Goal: Information Seeking & Learning: Learn about a topic

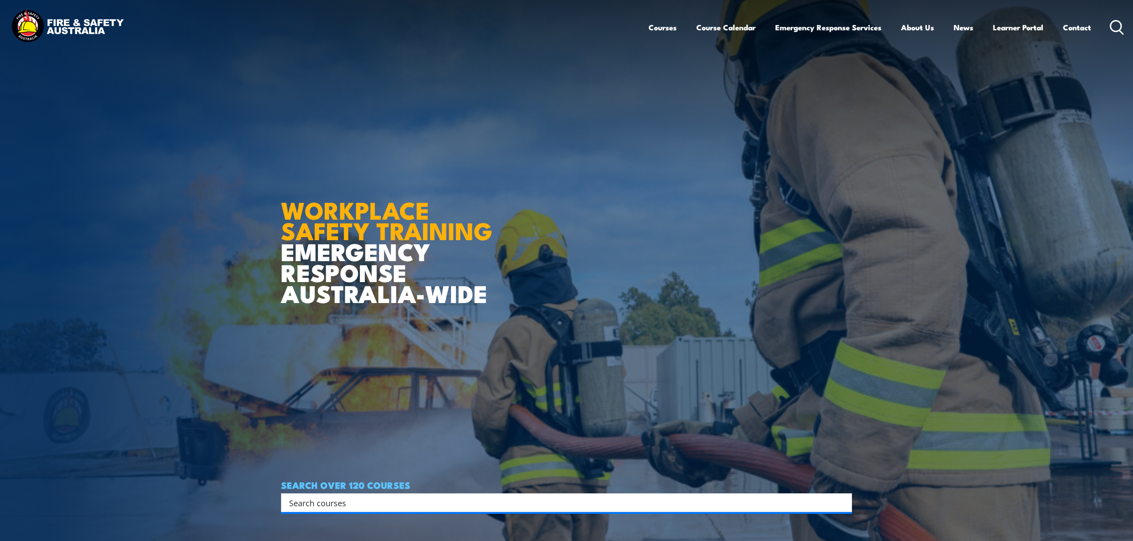
click at [372, 502] on input "Search input" at bounding box center [560, 502] width 543 height 13
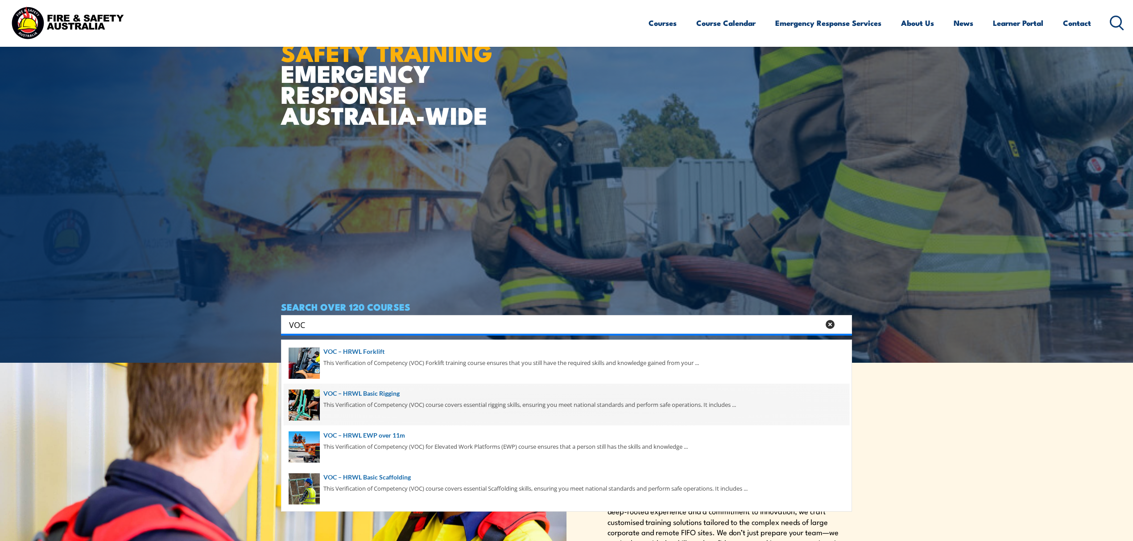
type input "VOC"
click at [370, 400] on span at bounding box center [567, 405] width 566 height 42
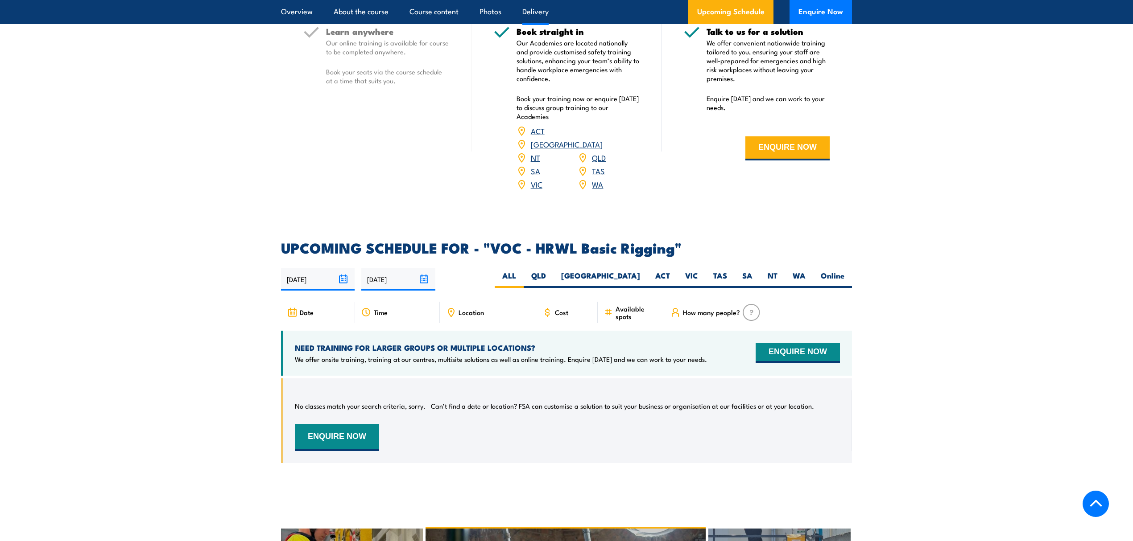
scroll to position [1130, 0]
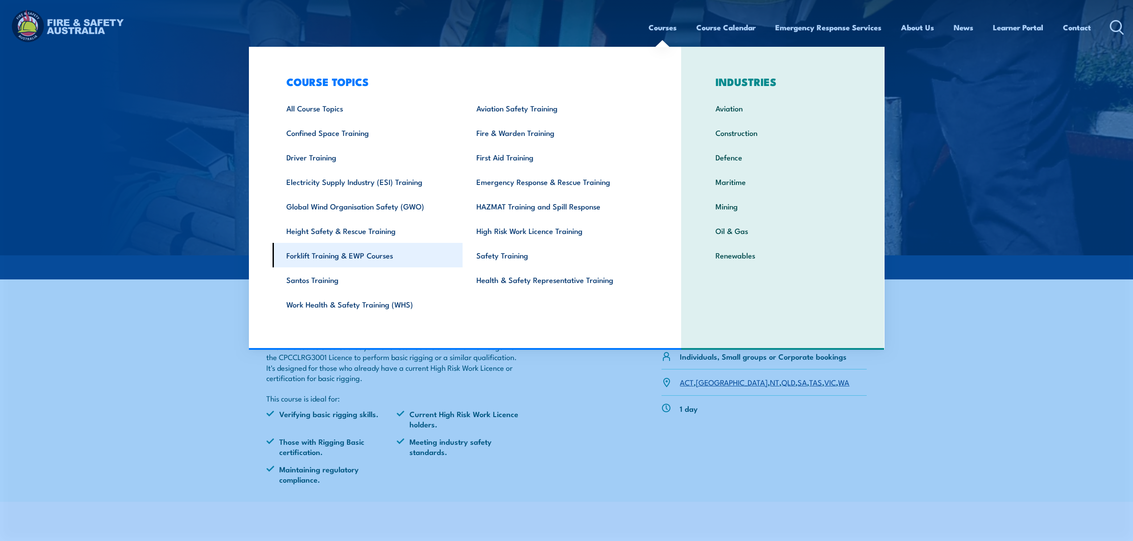
click at [359, 256] on link "Forklift Training & EWP Courses" at bounding box center [368, 255] width 190 height 25
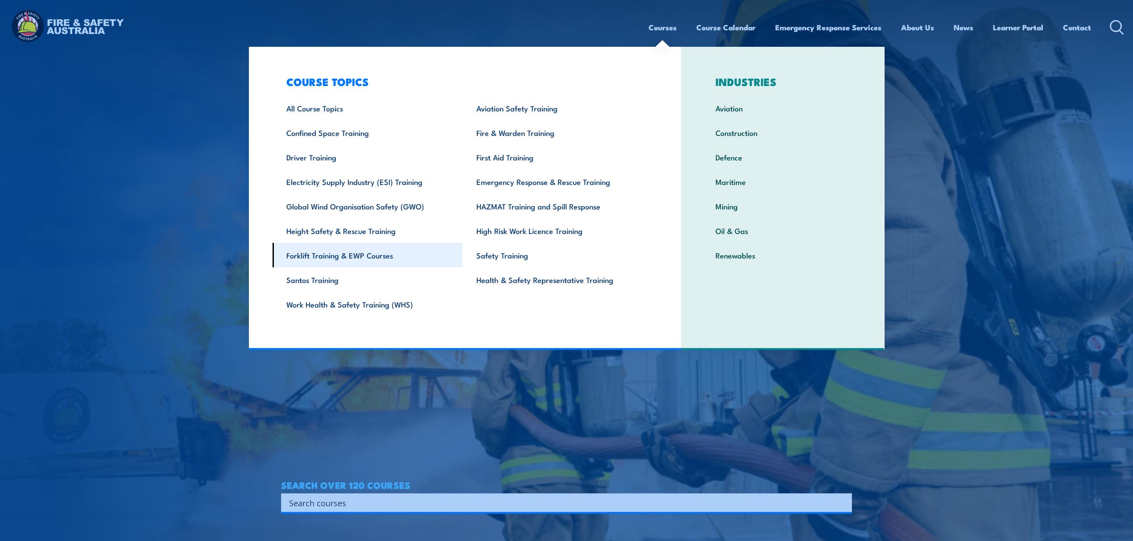
click at [397, 255] on link "Forklift Training & EWP Courses" at bounding box center [368, 255] width 190 height 25
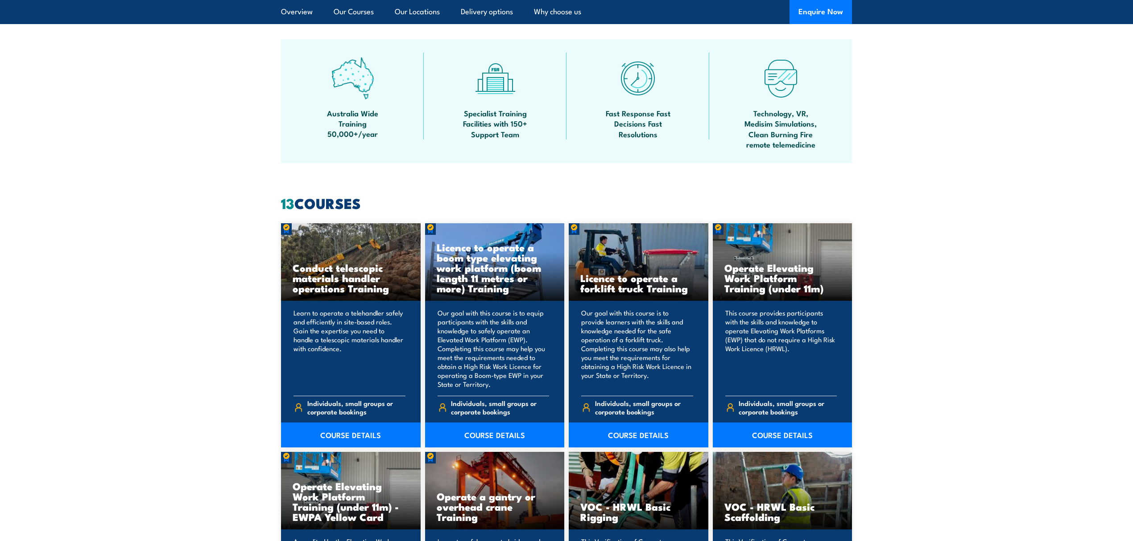
scroll to position [595, 0]
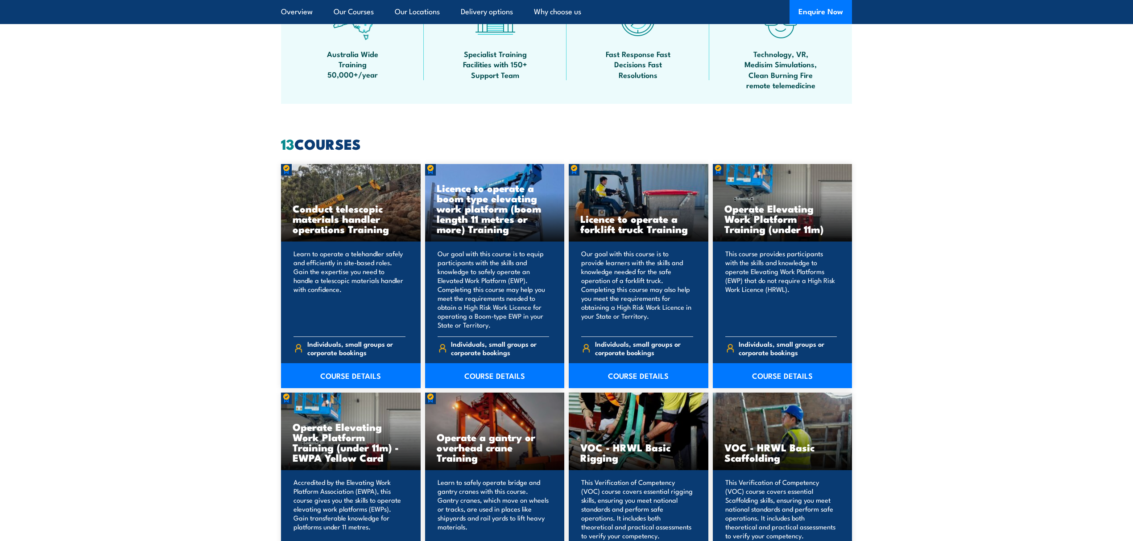
drag, startPoint x: 364, startPoint y: 146, endPoint x: 278, endPoint y: 141, distance: 86.2
click at [380, 140] on h2 "13 COURSES" at bounding box center [566, 143] width 571 height 12
drag, startPoint x: 380, startPoint y: 140, endPoint x: 247, endPoint y: 141, distance: 133.8
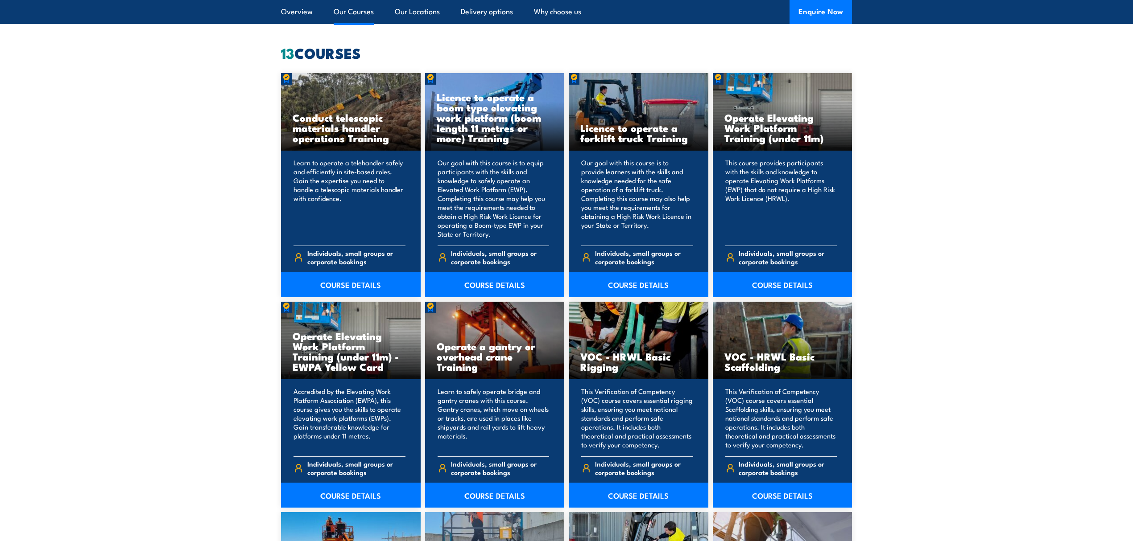
scroll to position [714, 0]
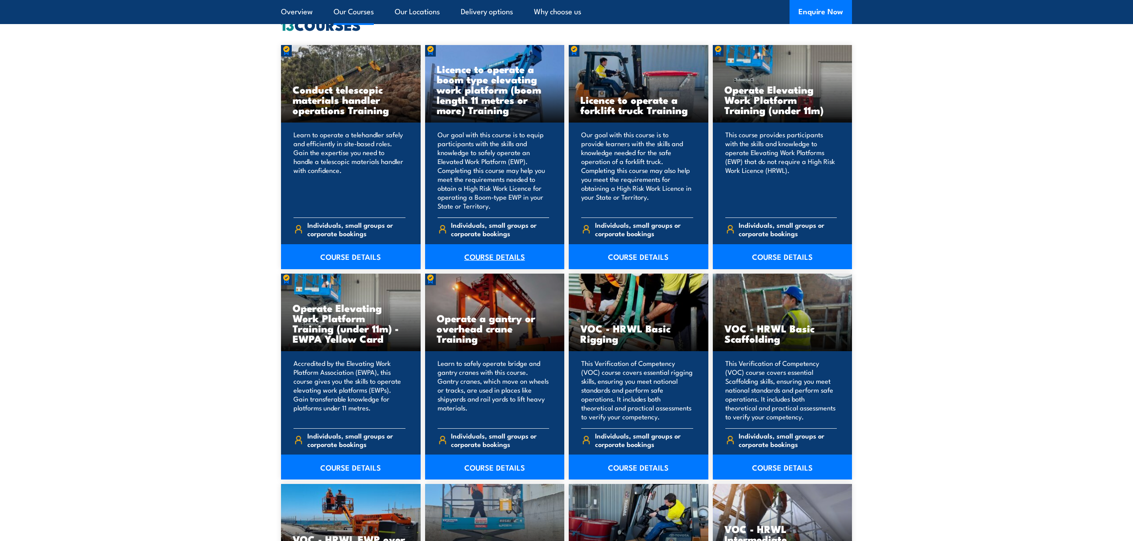
click at [492, 260] on link "COURSE DETAILS" at bounding box center [495, 256] width 140 height 25
click at [775, 251] on link "COURSE DETAILS" at bounding box center [783, 256] width 140 height 25
click at [331, 473] on link "COURSE DETAILS" at bounding box center [351, 467] width 140 height 25
click at [504, 468] on link "COURSE DETAILS" at bounding box center [495, 467] width 140 height 25
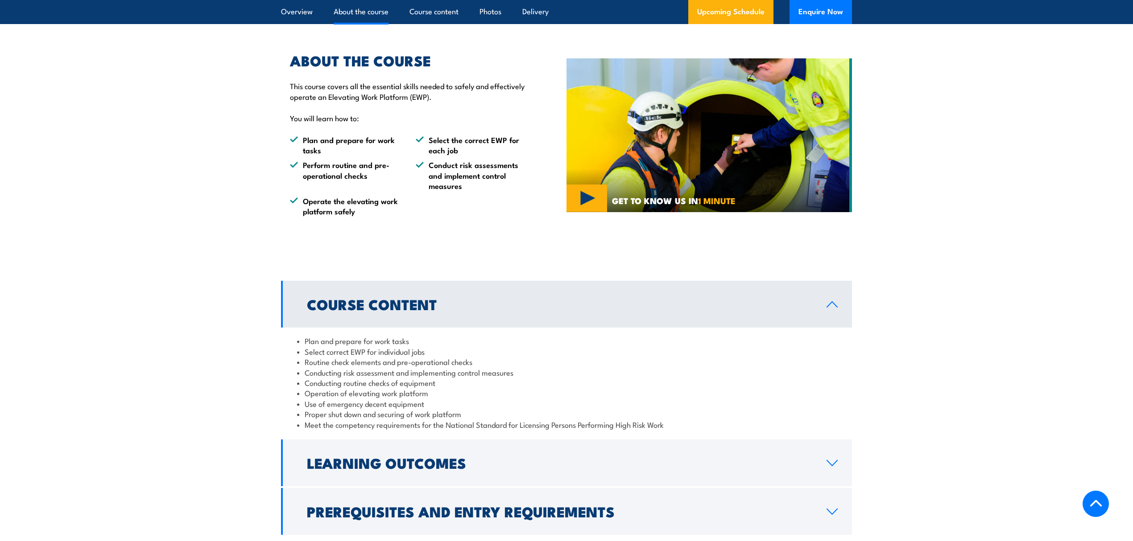
scroll to position [654, 0]
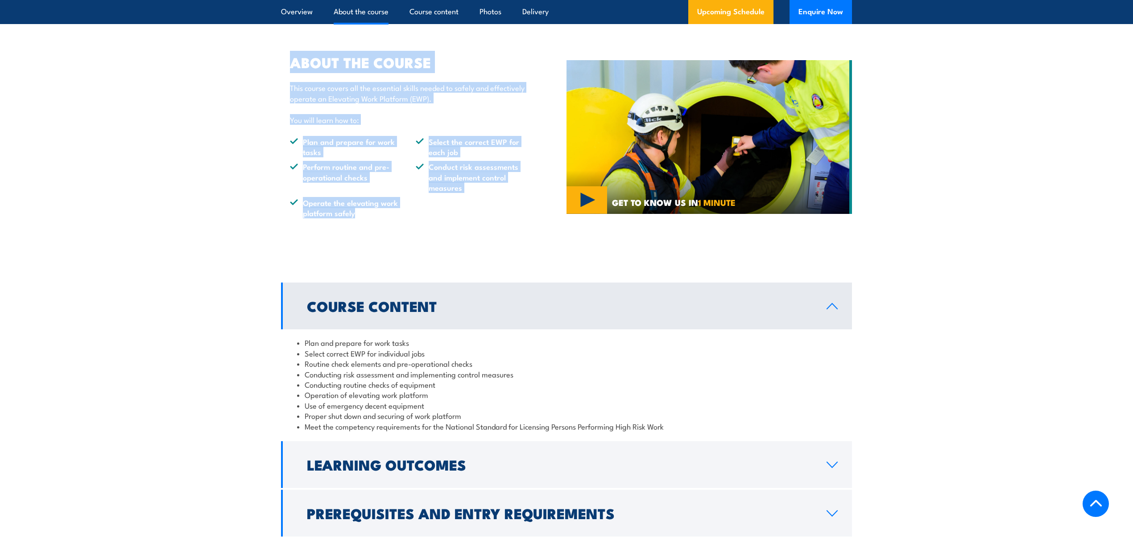
drag, startPoint x: 373, startPoint y: 211, endPoint x: 289, endPoint y: 56, distance: 177.0
click at [289, 56] on div "ABOUT THE COURSE This course covers all the essential skills needed to safely a…" at bounding box center [403, 137] width 244 height 162
click at [322, 102] on p "This course covers all the essential skills needed to safely and effectively op…" at bounding box center [407, 93] width 235 height 21
